Goal: Task Accomplishment & Management: Manage account settings

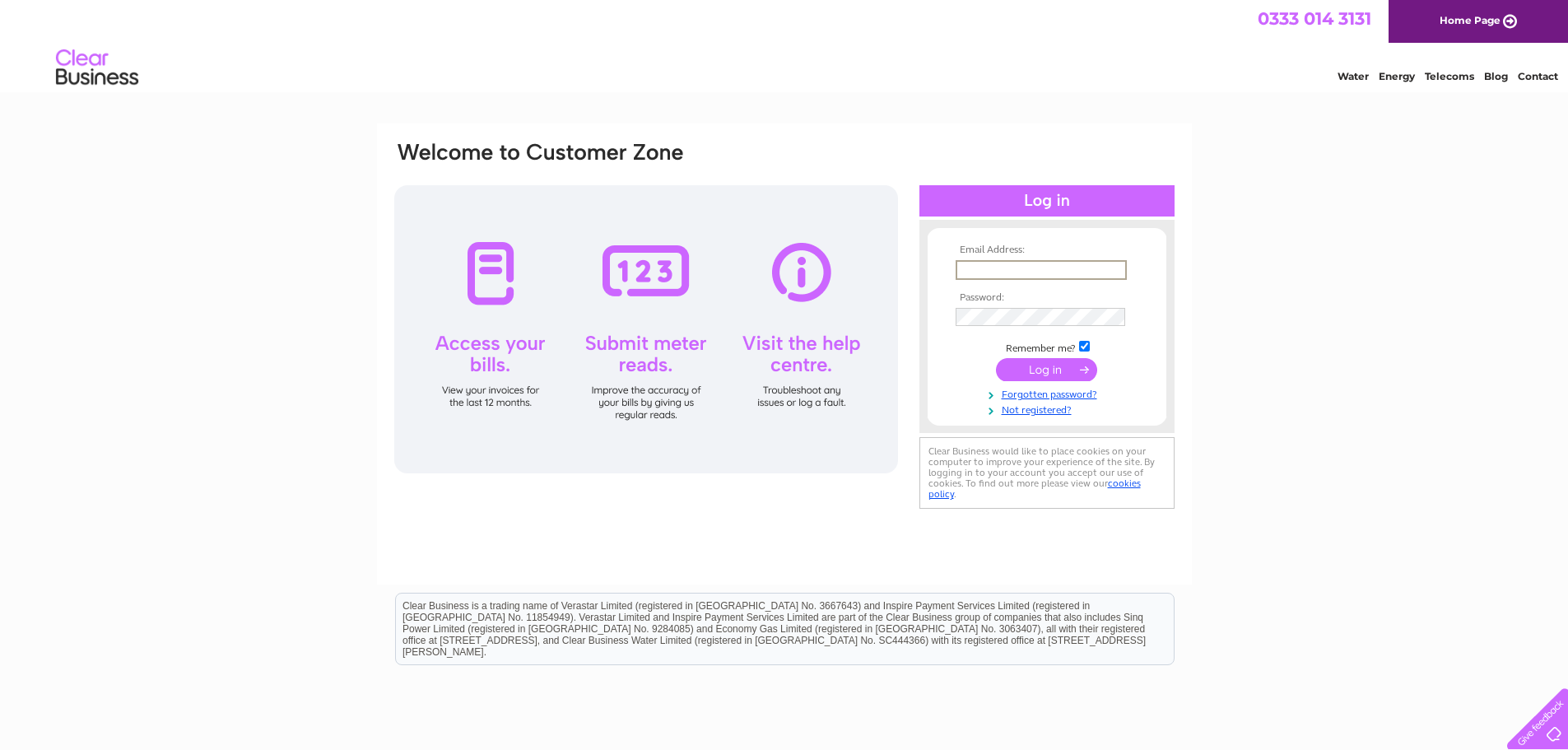
click at [1000, 273] on input "text" at bounding box center [1042, 270] width 171 height 20
type input "colourcraftmidlandsltd@gmail.com"
click at [1049, 326] on td at bounding box center [1047, 317] width 191 height 26
click at [1051, 369] on input "submit" at bounding box center [1046, 367] width 101 height 23
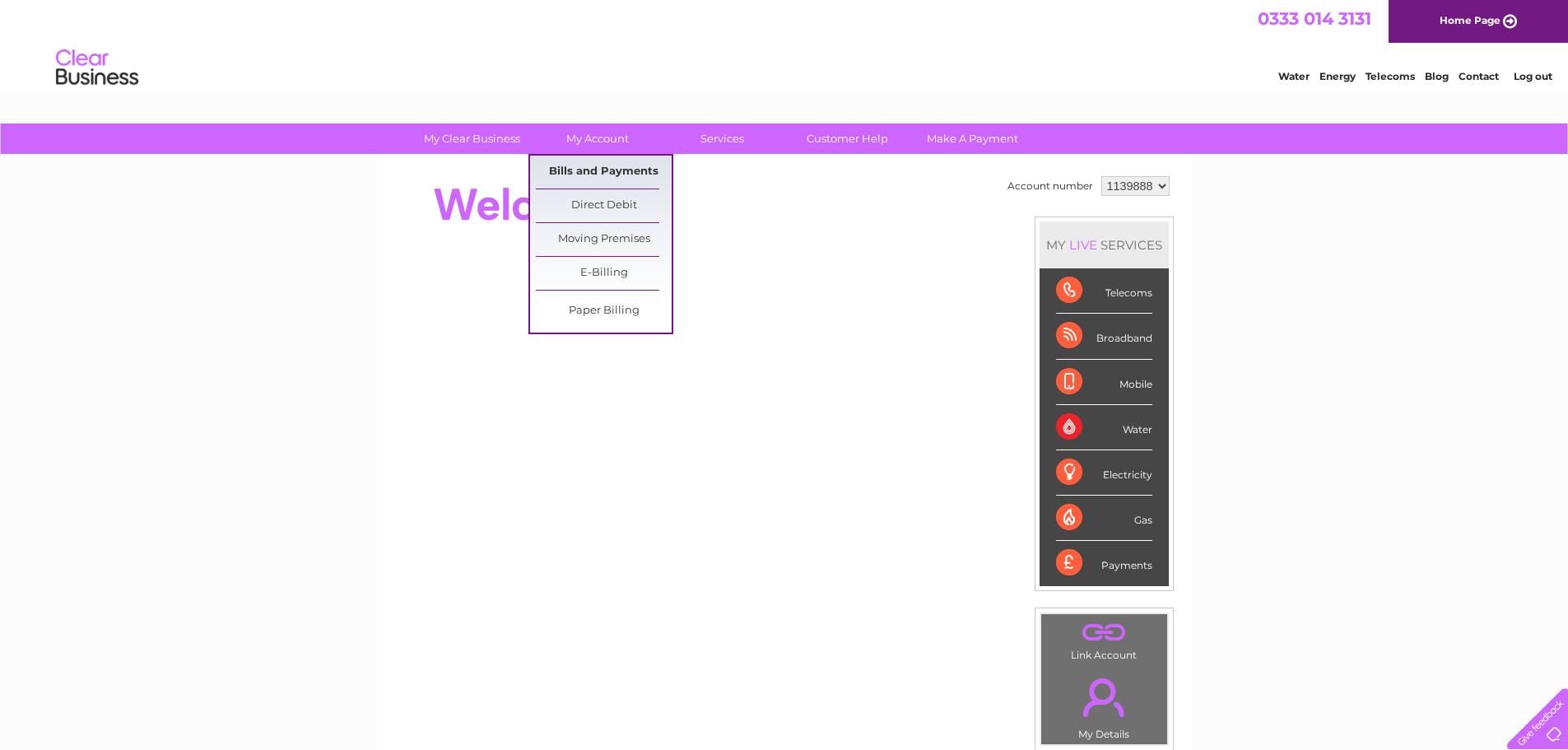
click at [597, 180] on link "Bills and Payments" at bounding box center [604, 172] width 136 height 33
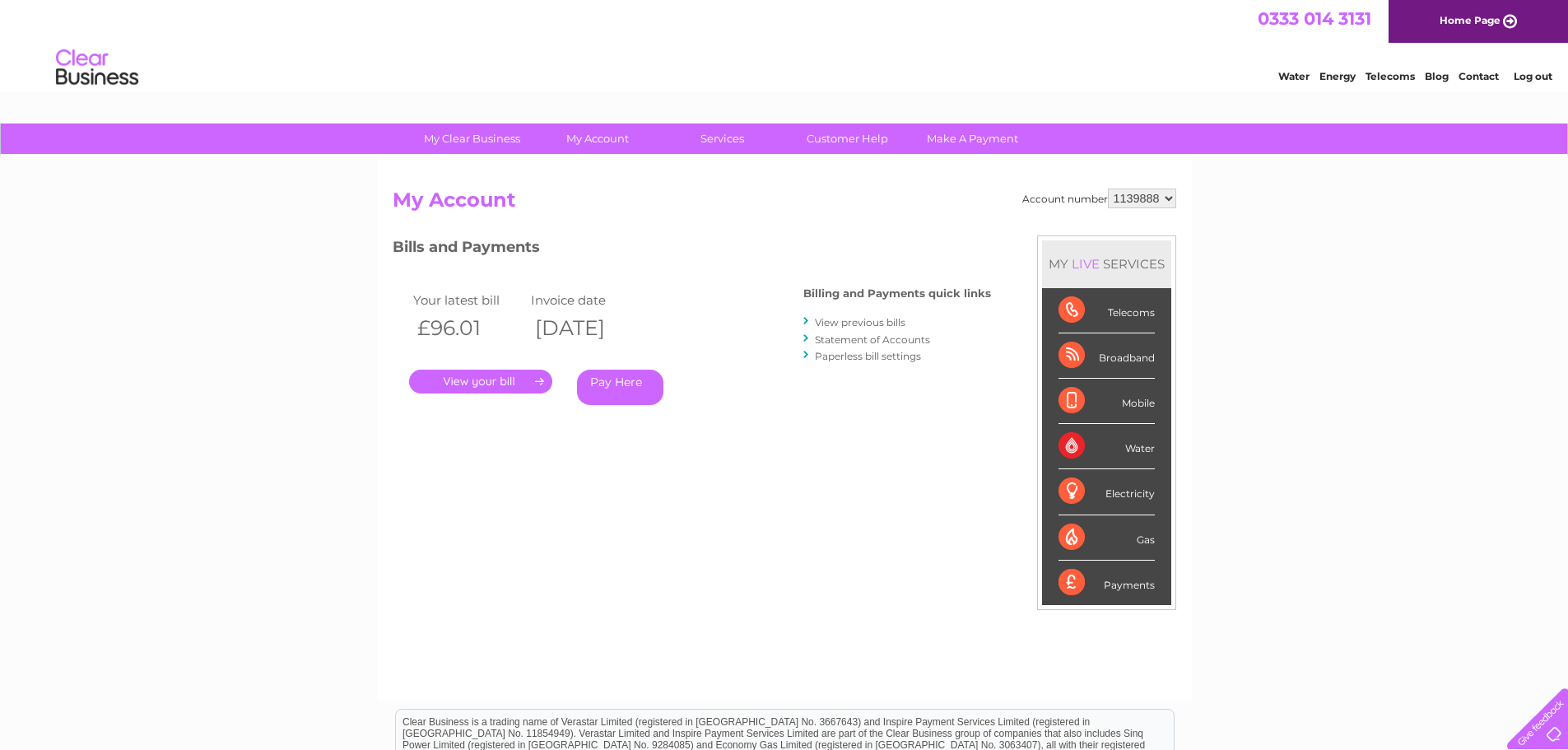
click at [845, 319] on link "View previous bills" at bounding box center [860, 322] width 90 height 13
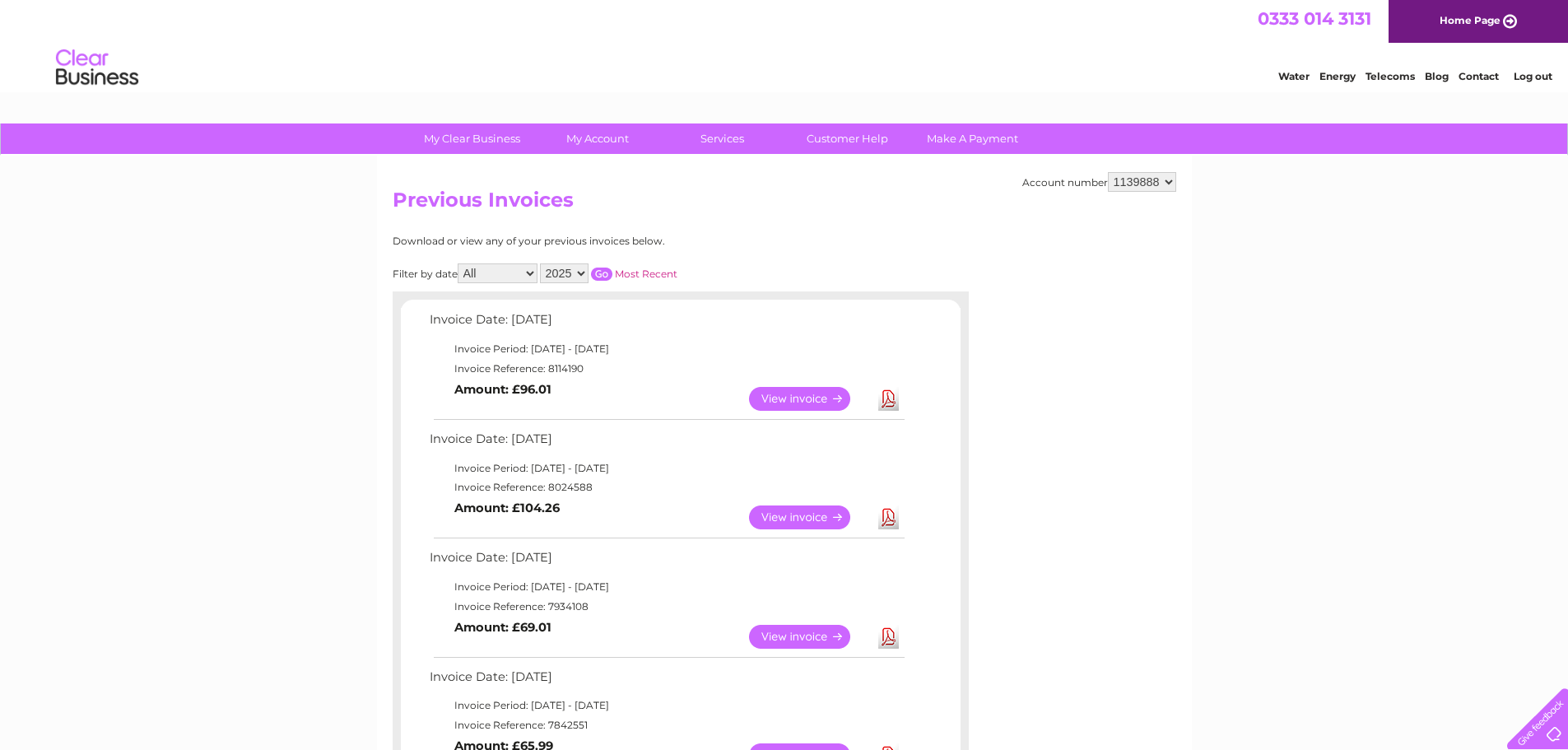
scroll to position [82, 0]
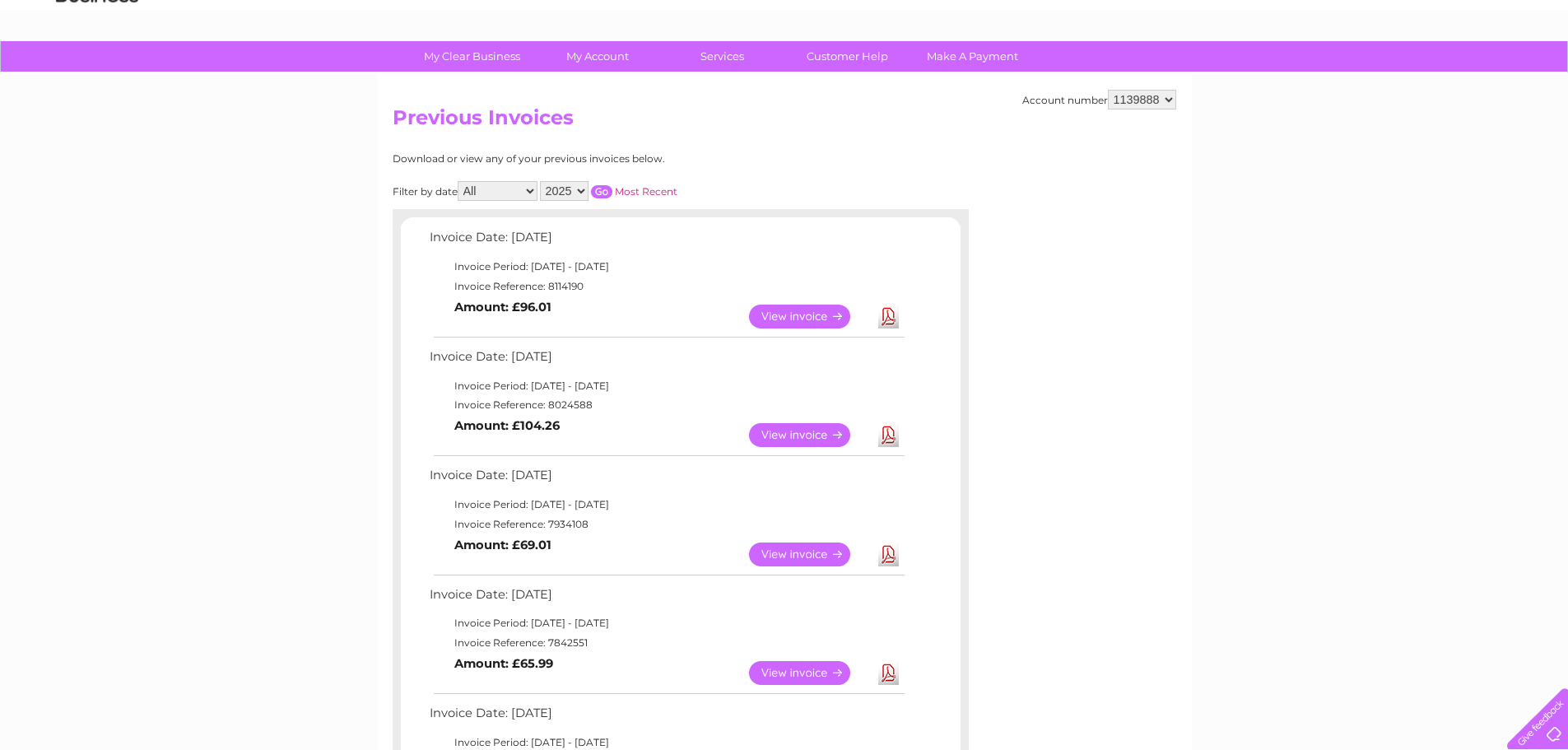
click at [897, 439] on link "Download" at bounding box center [889, 435] width 21 height 24
click at [891, 321] on link "Download" at bounding box center [889, 317] width 21 height 24
click at [815, 321] on link "View" at bounding box center [809, 317] width 121 height 24
